Goal: Task Accomplishment & Management: Manage account settings

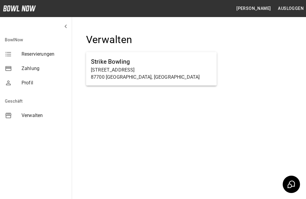
click at [182, 78] on p "87700 [GEOGRAPHIC_DATA], [GEOGRAPHIC_DATA]" at bounding box center [151, 77] width 121 height 7
click at [189, 69] on p "[STREET_ADDRESS]" at bounding box center [151, 69] width 121 height 7
click at [190, 68] on p "[STREET_ADDRESS]" at bounding box center [151, 69] width 121 height 7
click at [193, 63] on h6 "Strike Bowling" at bounding box center [151, 62] width 121 height 10
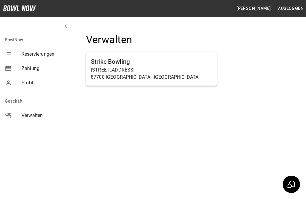
click at [198, 64] on h6 "Strike Bowling" at bounding box center [151, 62] width 121 height 10
click at [200, 69] on p "[STREET_ADDRESS]" at bounding box center [151, 69] width 121 height 7
click at [202, 62] on h6 "Strike Bowling" at bounding box center [151, 62] width 121 height 10
click at [206, 67] on p "[STREET_ADDRESS]" at bounding box center [151, 69] width 121 height 7
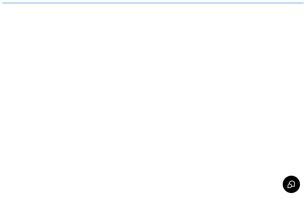
click at [191, 6] on html at bounding box center [153, 3] width 306 height 6
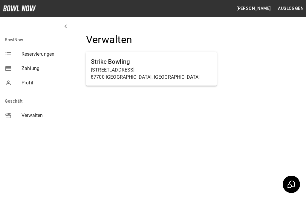
click at [189, 70] on p "[STREET_ADDRESS]" at bounding box center [151, 69] width 121 height 7
click at [188, 70] on p "[STREET_ADDRESS]" at bounding box center [151, 69] width 121 height 7
click at [191, 65] on h6 "Strike Bowling" at bounding box center [151, 62] width 121 height 10
click at [194, 65] on h6 "Strike Bowling" at bounding box center [151, 62] width 121 height 10
click at [191, 62] on h6 "Strike Bowling" at bounding box center [151, 62] width 121 height 10
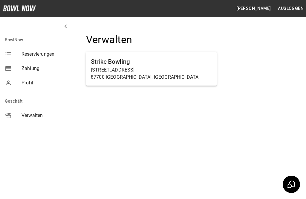
click at [195, 59] on h6 "Strike Bowling" at bounding box center [151, 62] width 121 height 10
click at [195, 61] on h6 "Strike Bowling" at bounding box center [151, 62] width 121 height 10
click at [195, 63] on h6 "Strike Bowling" at bounding box center [151, 62] width 121 height 10
click at [194, 63] on h6 "Strike Bowling" at bounding box center [151, 62] width 121 height 10
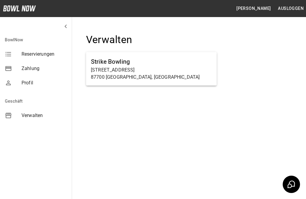
click at [194, 60] on h6 "Strike Bowling" at bounding box center [151, 62] width 121 height 10
click at [192, 61] on h6 "Strike Bowling" at bounding box center [151, 62] width 121 height 10
click at [202, 68] on p "[STREET_ADDRESS]" at bounding box center [151, 69] width 121 height 7
click at [209, 69] on p "Haußmannstraße 2a" at bounding box center [151, 69] width 121 height 7
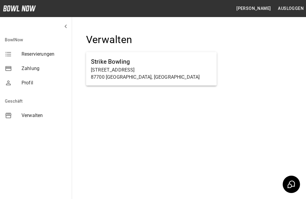
click at [197, 74] on p "87700 Memmingen, Germany" at bounding box center [151, 77] width 121 height 7
click at [198, 74] on html "Stefanie Seruset Ausloggen BowlNow Reservierungen Zahlung Profil Geschäft Verwa…" at bounding box center [153, 99] width 306 height 199
